Goal: Book appointment/travel/reservation

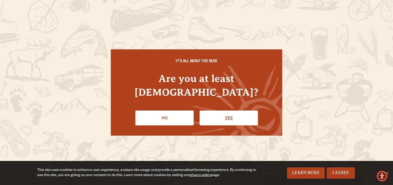
click at [230, 113] on link "Yes" at bounding box center [228, 117] width 58 height 15
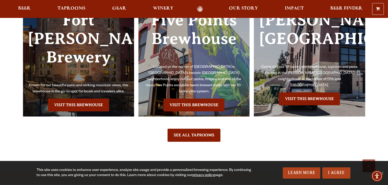
scroll to position [1151, 0]
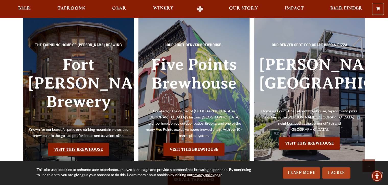
click at [84, 143] on link "Visit this Brewhouse" at bounding box center [78, 149] width 61 height 13
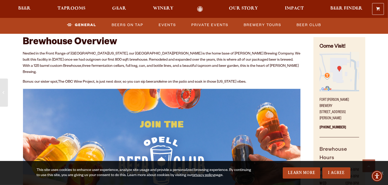
scroll to position [230, 0]
click at [217, 25] on link "Private Events" at bounding box center [209, 25] width 41 height 12
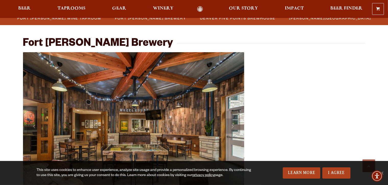
scroll to position [146, 0]
